Goal: Task Accomplishment & Management: Manage account settings

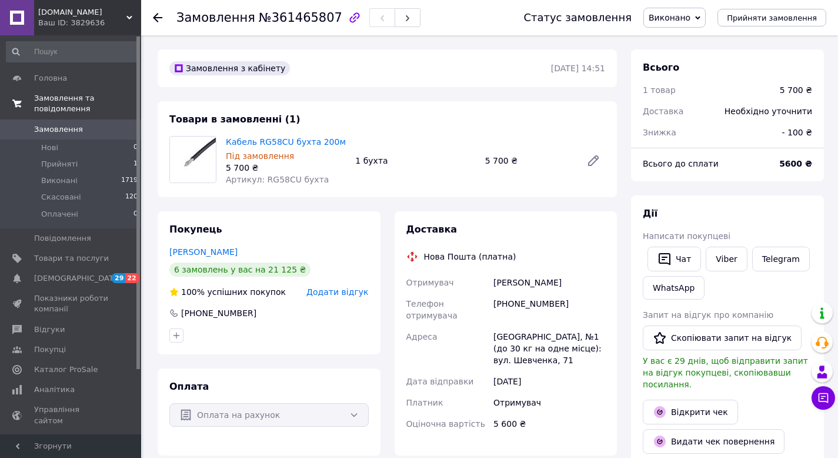
click at [88, 102] on span "Замовлення та повідомлення" at bounding box center [87, 103] width 107 height 21
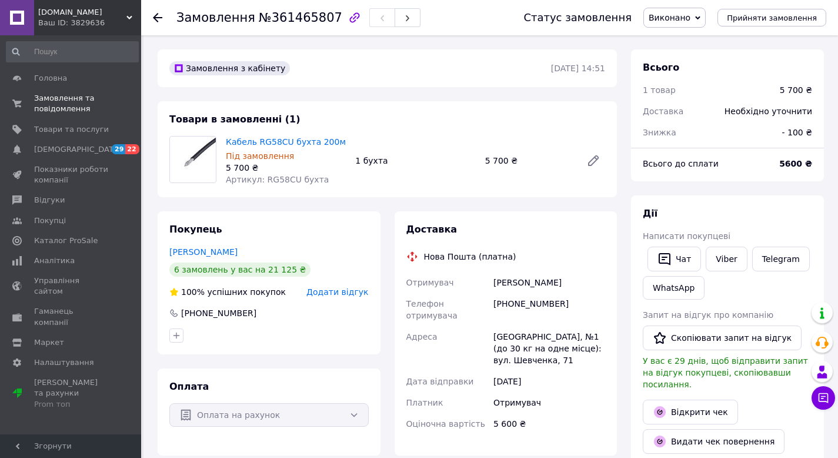
click at [162, 19] on div at bounding box center [165, 17] width 24 height 35
click at [158, 17] on use at bounding box center [157, 17] width 9 height 9
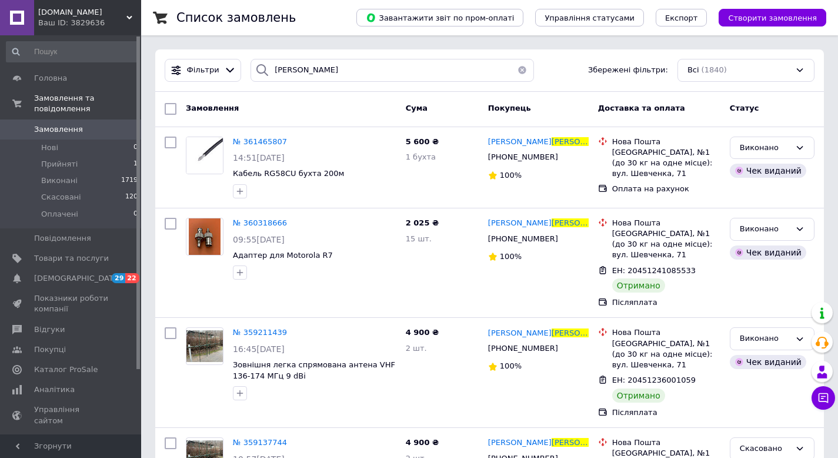
click at [521, 71] on button "button" at bounding box center [523, 70] width 24 height 23
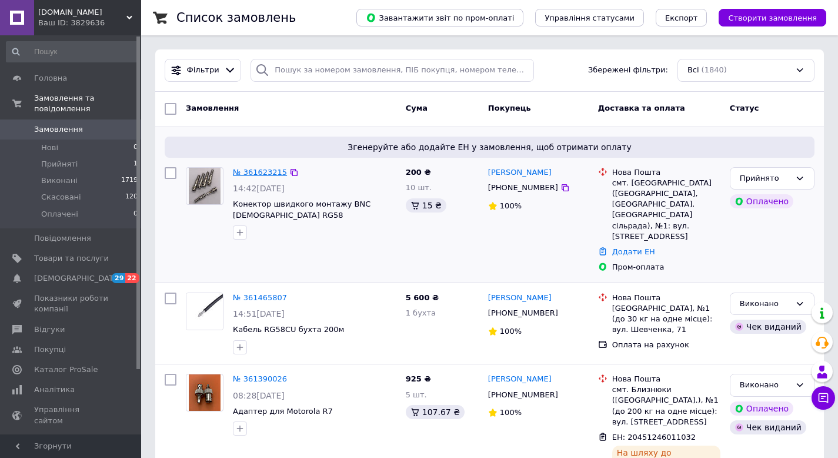
click at [266, 172] on link "№ 361623215" at bounding box center [260, 172] width 54 height 9
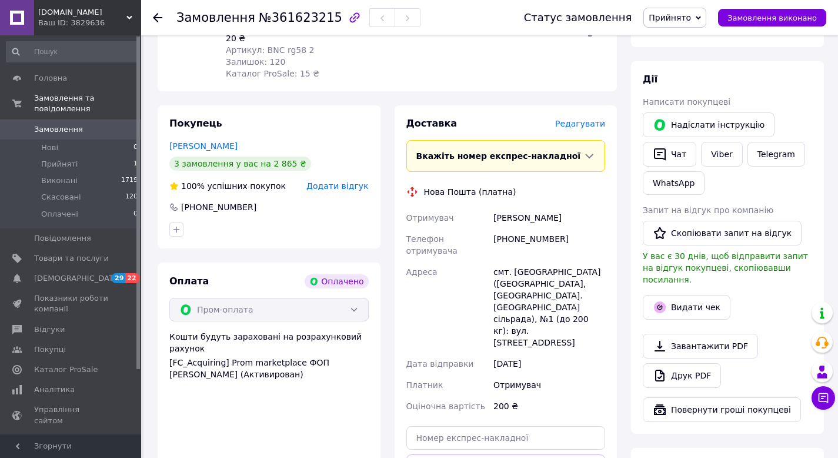
scroll to position [389, 0]
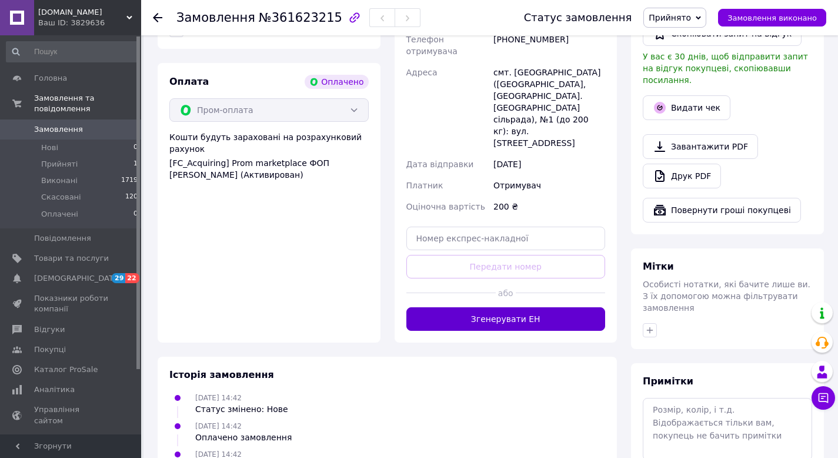
click at [517, 307] on button "Згенерувати ЕН" at bounding box center [506, 319] width 199 height 24
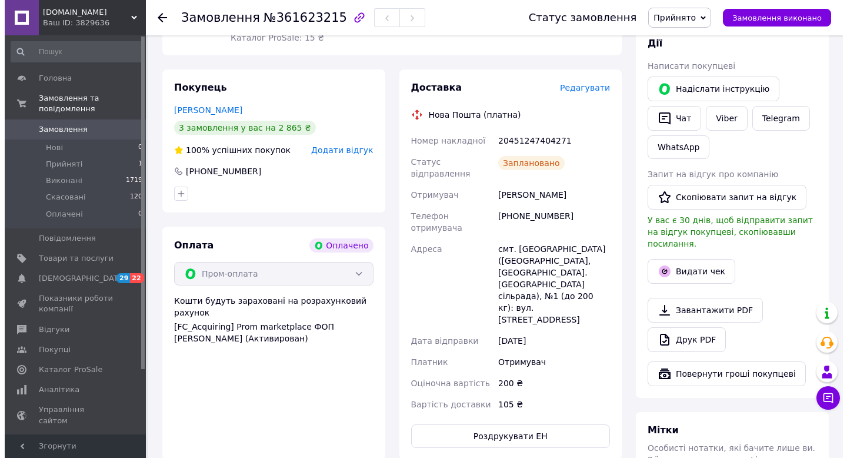
scroll to position [318, 0]
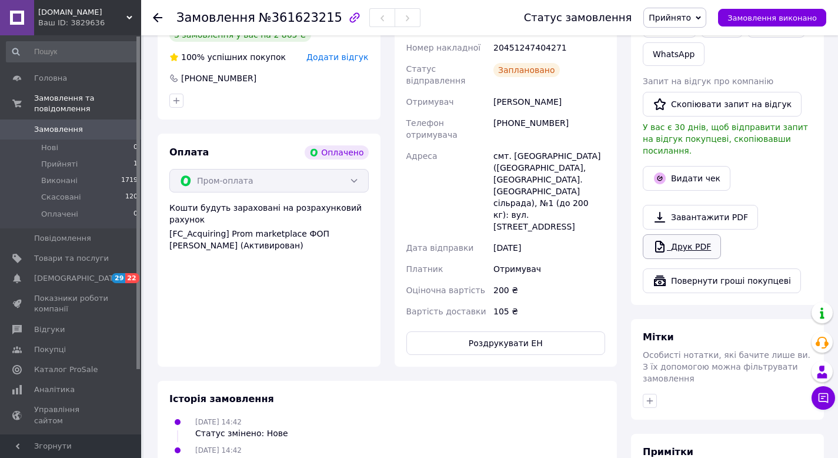
click at [695, 234] on link "Друк PDF" at bounding box center [682, 246] width 78 height 25
click at [685, 168] on button "Видати чек" at bounding box center [687, 178] width 88 height 25
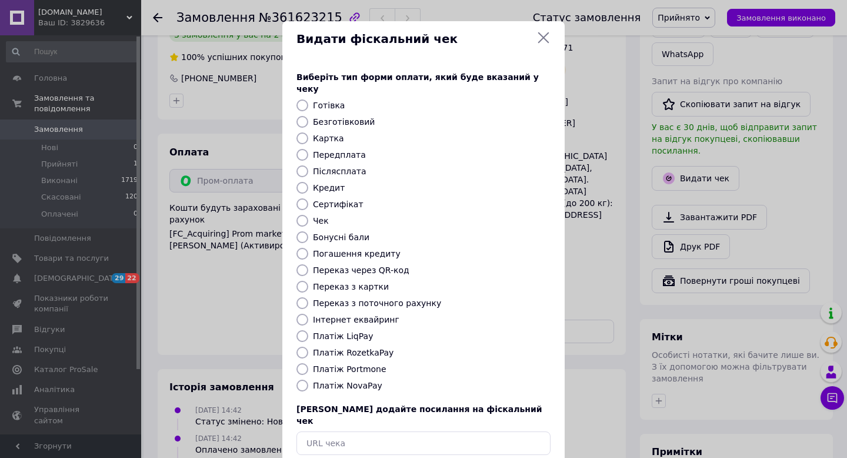
click at [299, 347] on input "Платіж RozetkaPay" at bounding box center [302, 353] width 12 height 12
radio input "true"
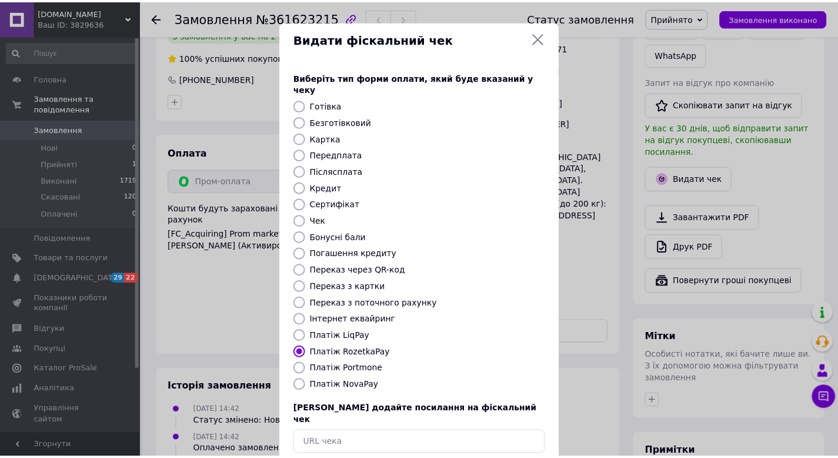
scroll to position [48, 0]
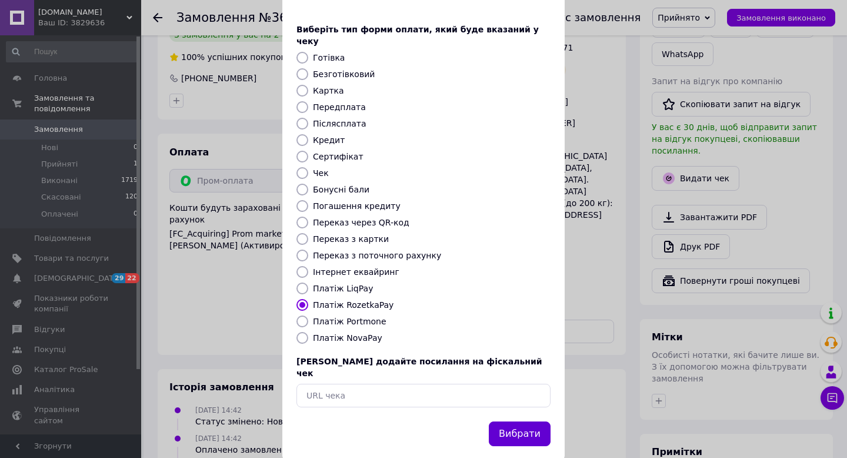
click at [516, 421] on button "Вибрати" at bounding box center [520, 433] width 62 height 25
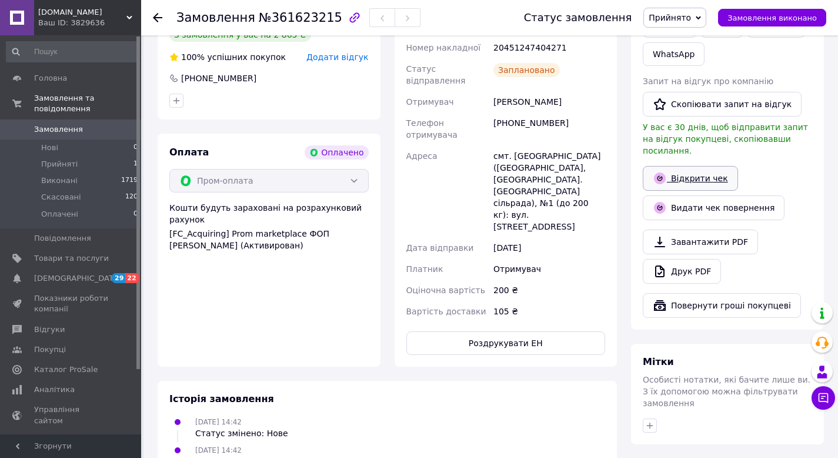
click at [708, 174] on link "Відкрити чек" at bounding box center [690, 178] width 95 height 25
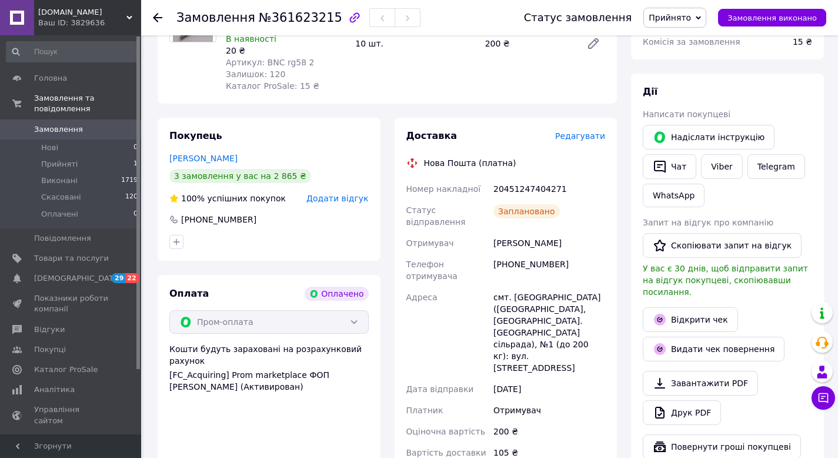
scroll to position [162, 0]
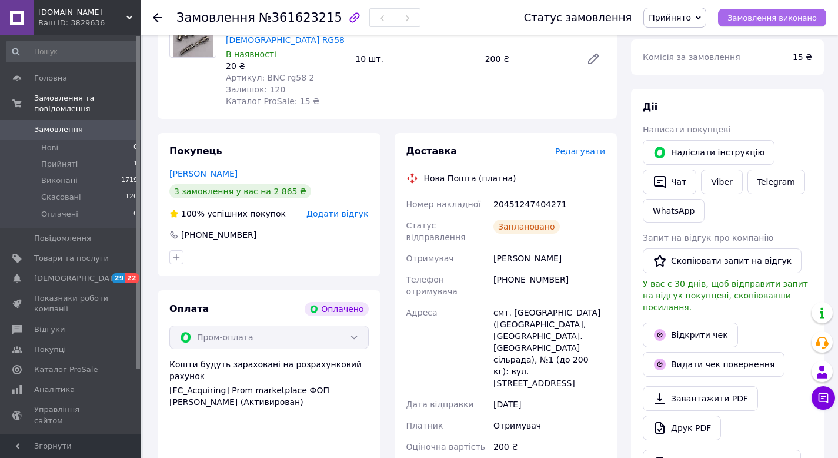
click at [755, 18] on span "Замовлення виконано" at bounding box center [772, 18] width 89 height 9
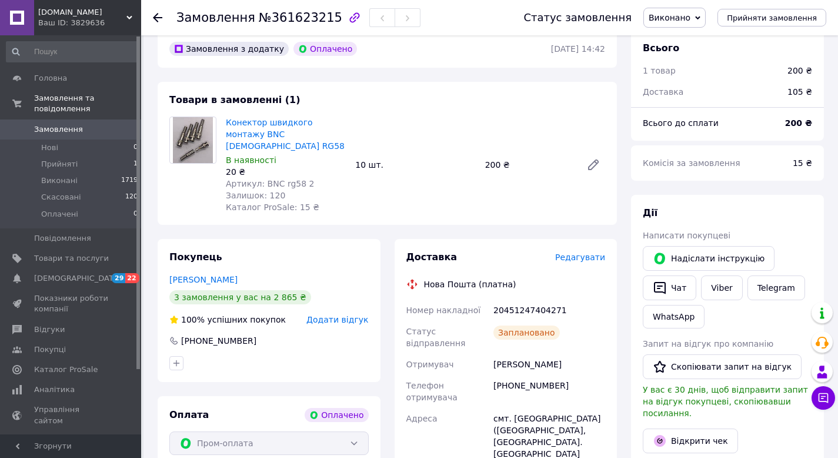
scroll to position [0, 0]
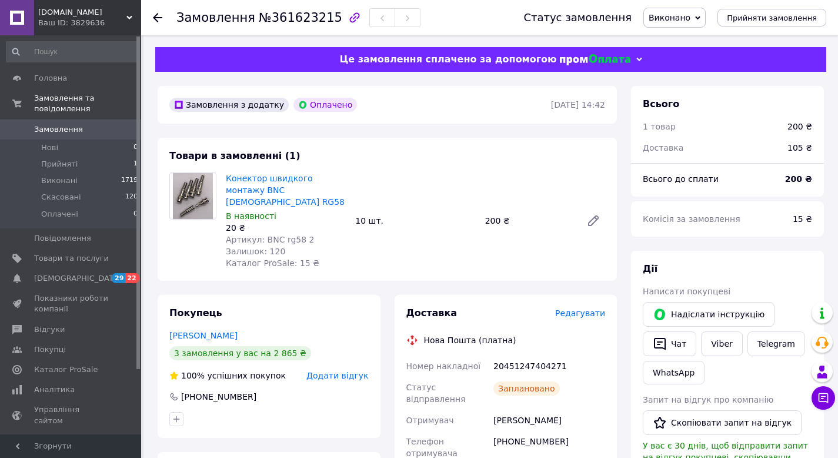
click at [154, 17] on use at bounding box center [157, 17] width 9 height 9
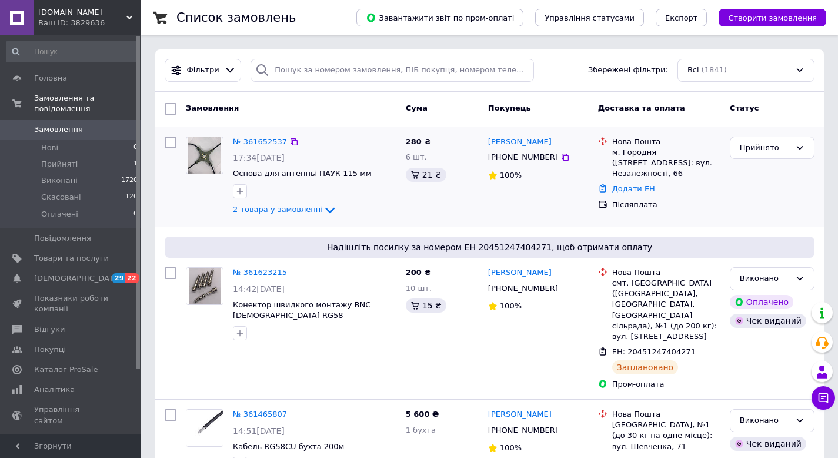
click at [260, 141] on link "№ 361652537" at bounding box center [260, 141] width 54 height 9
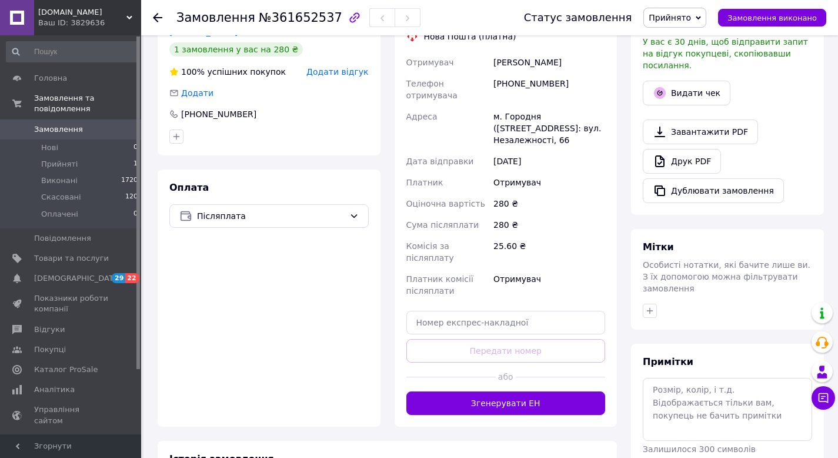
scroll to position [359, 0]
click at [507, 399] on button "Згенерувати ЕН" at bounding box center [506, 403] width 199 height 24
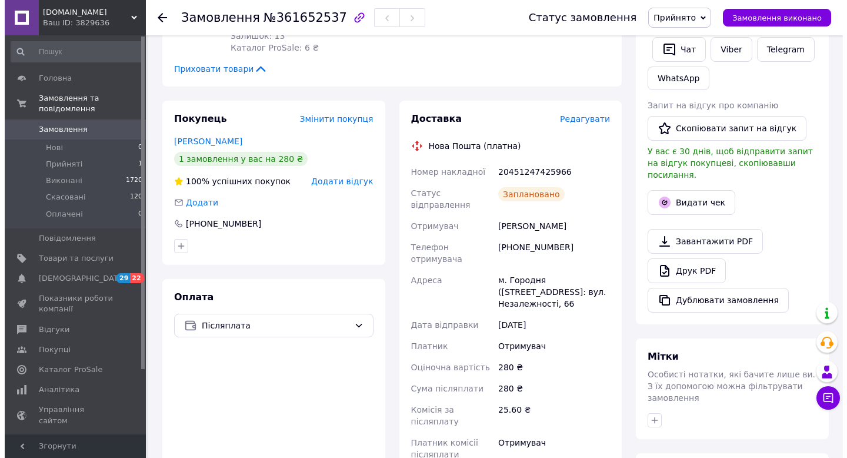
scroll to position [231, 0]
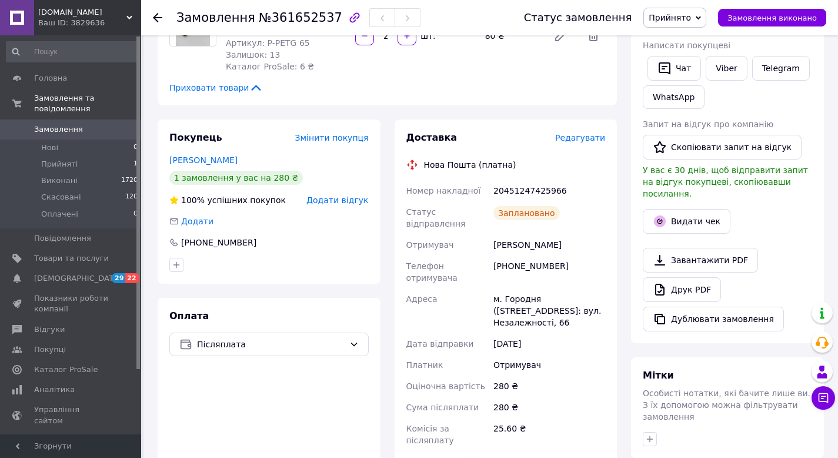
click at [576, 140] on span "Редагувати" at bounding box center [580, 137] width 50 height 9
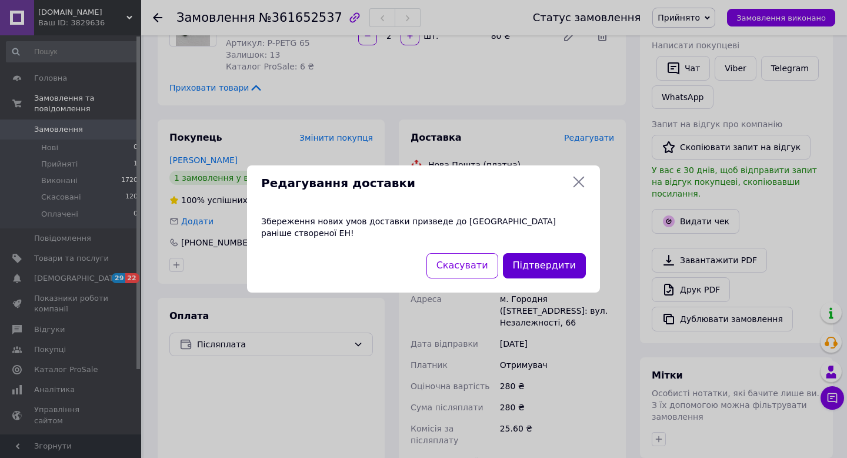
click at [544, 259] on button "Підтвердити" at bounding box center [544, 265] width 83 height 25
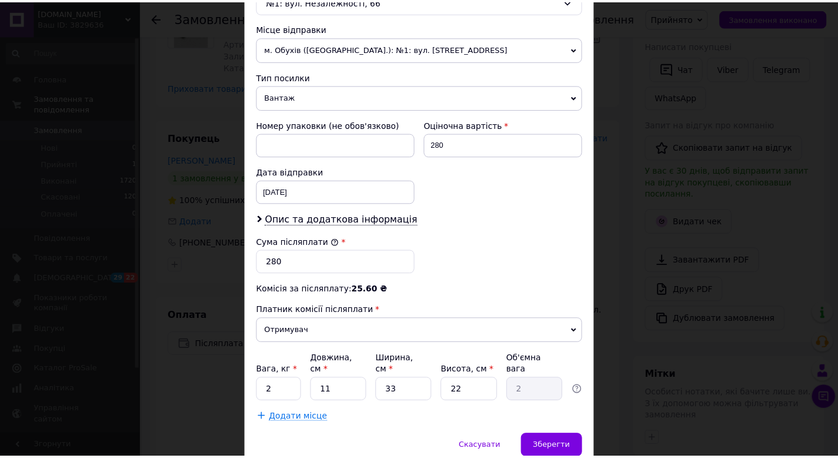
scroll to position [452, 0]
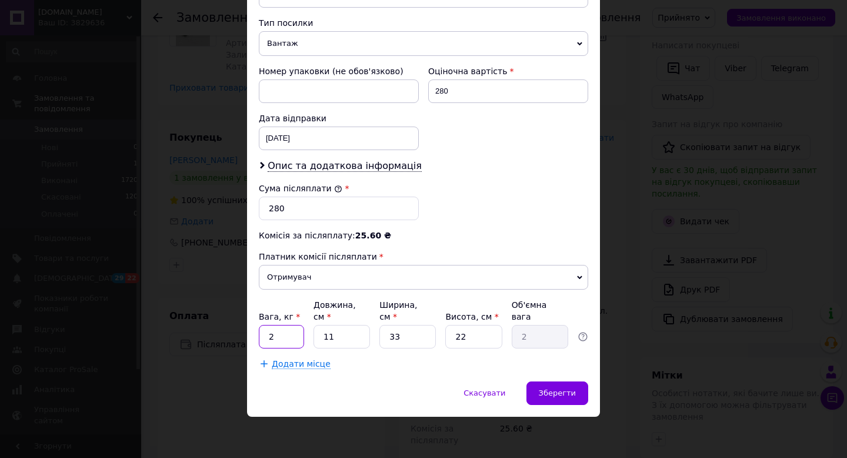
click at [279, 336] on input "2" at bounding box center [281, 337] width 45 height 24
type input "0.5"
click at [557, 392] on span "Зберегти" at bounding box center [557, 392] width 37 height 9
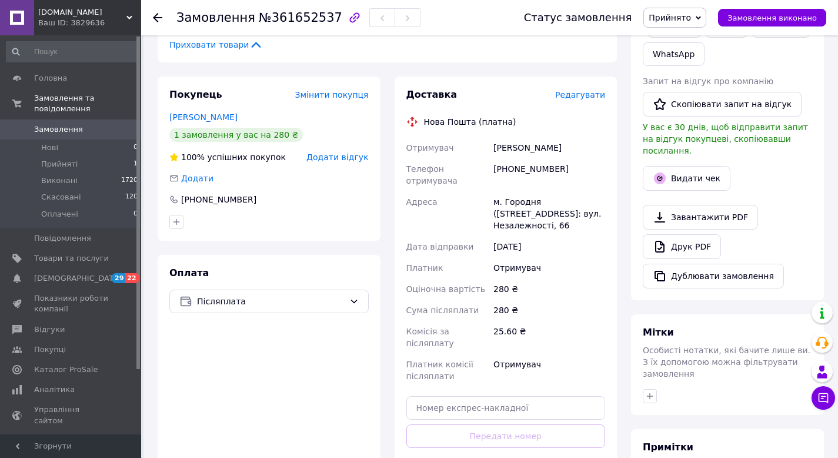
scroll to position [428, 0]
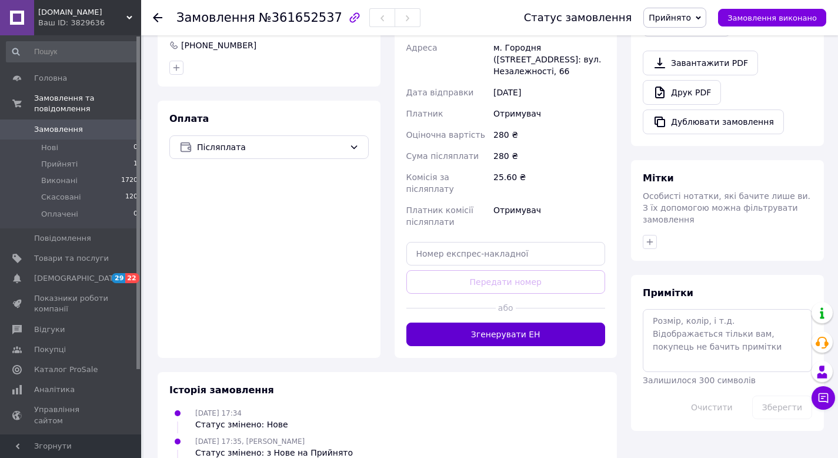
click at [547, 336] on button "Згенерувати ЕН" at bounding box center [506, 334] width 199 height 24
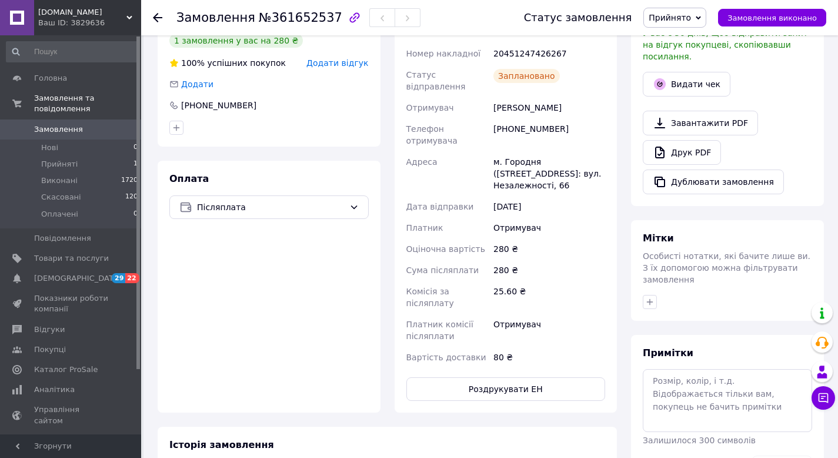
scroll to position [367, 0]
click at [680, 144] on link "Друк PDF" at bounding box center [682, 153] width 78 height 25
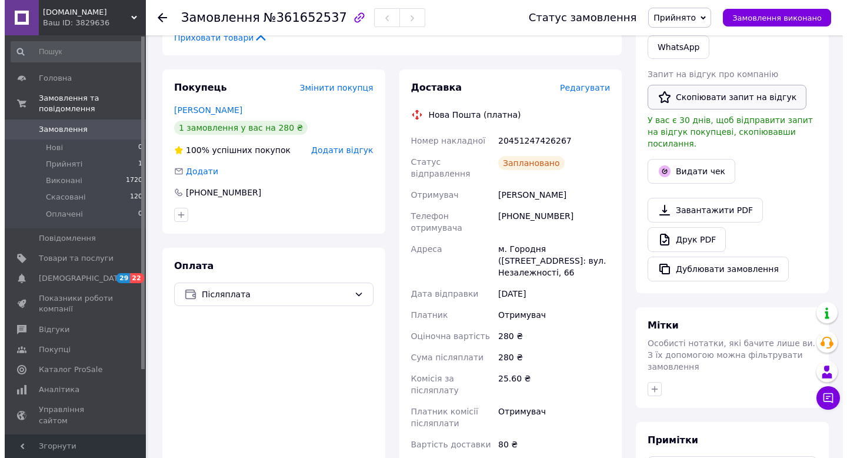
scroll to position [273, 0]
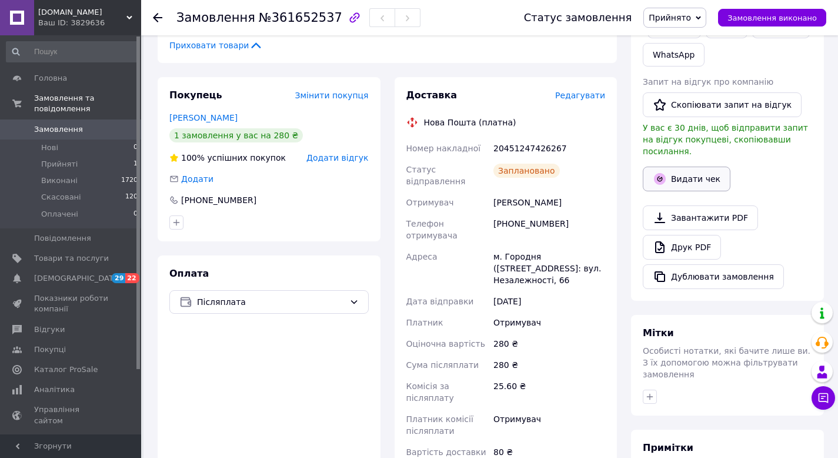
click at [695, 166] on button "Видати чек" at bounding box center [687, 178] width 88 height 25
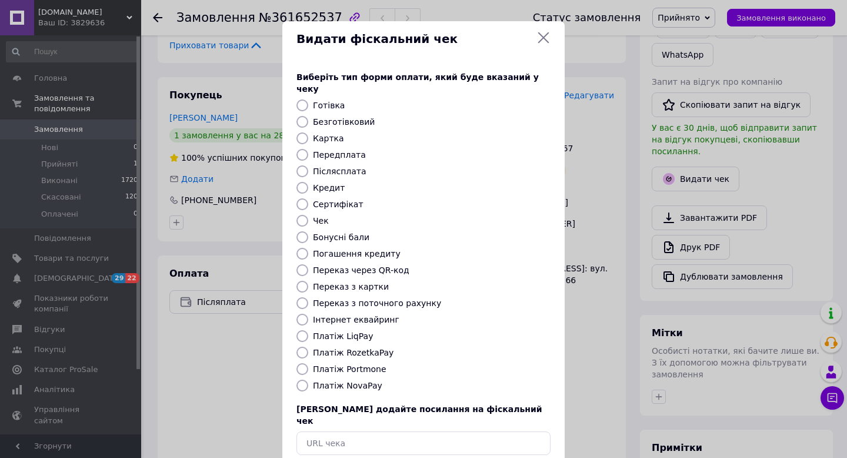
click at [302, 165] on input "Післясплата" at bounding box center [302, 171] width 12 height 12
radio input "true"
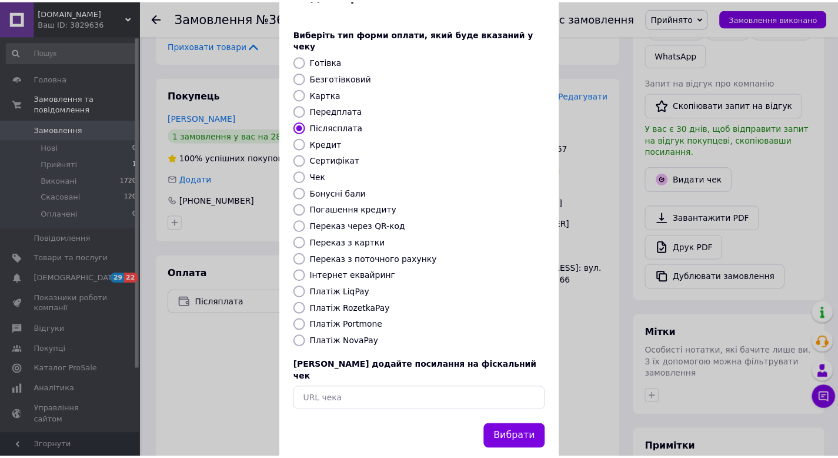
scroll to position [48, 0]
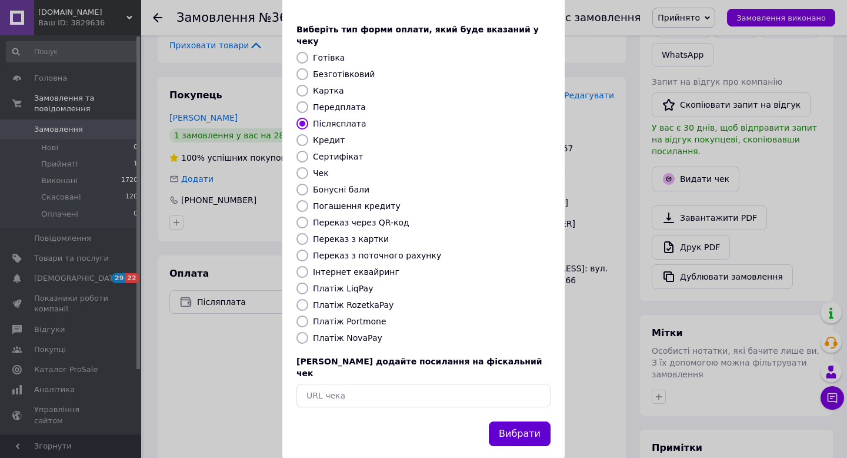
click at [509, 421] on button "Вибрати" at bounding box center [520, 433] width 62 height 25
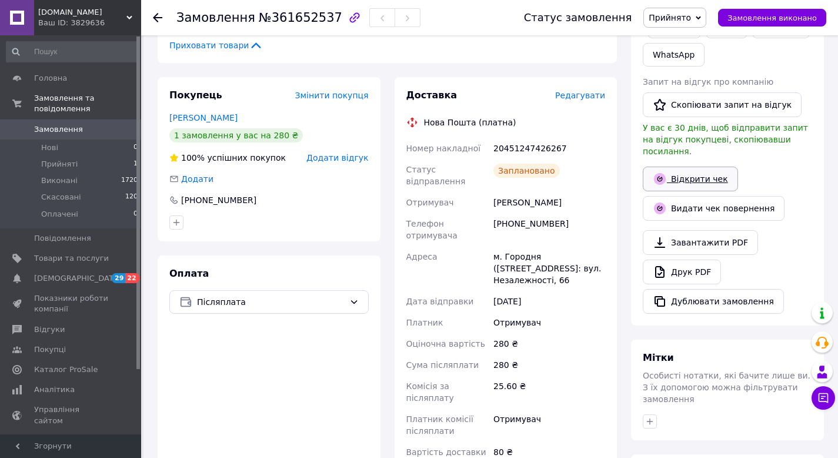
click at [674, 170] on link "Відкрити чек" at bounding box center [690, 178] width 95 height 25
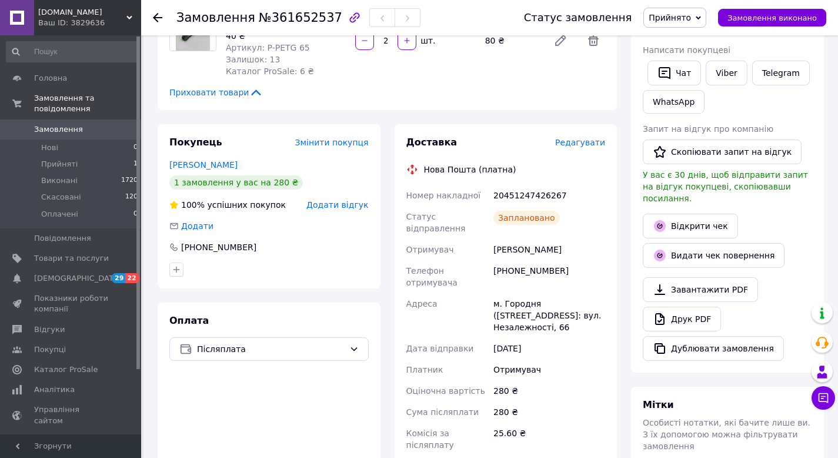
scroll to position [0, 0]
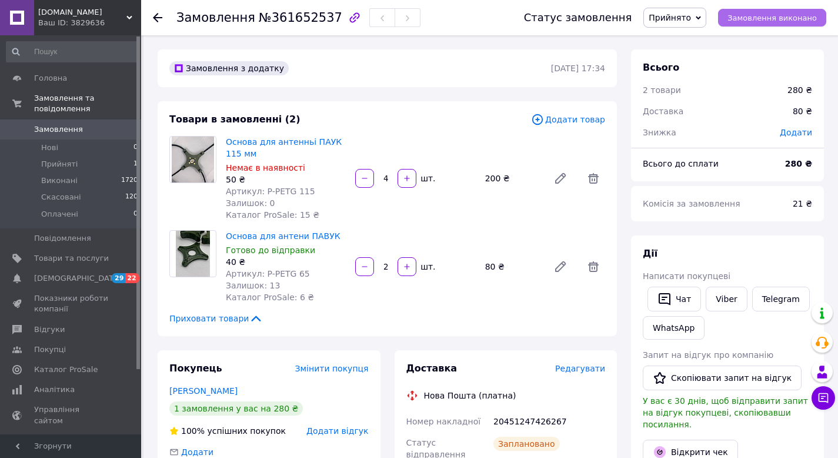
click at [761, 17] on span "Замовлення виконано" at bounding box center [772, 18] width 89 height 9
